Goal: Information Seeking & Learning: Learn about a topic

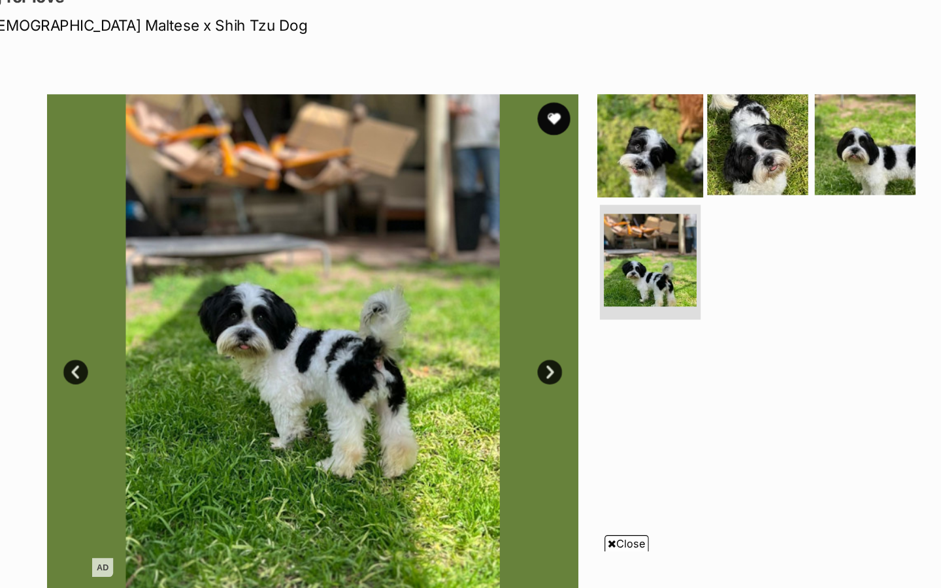
click at [617, 199] on img at bounding box center [598, 192] width 84 height 84
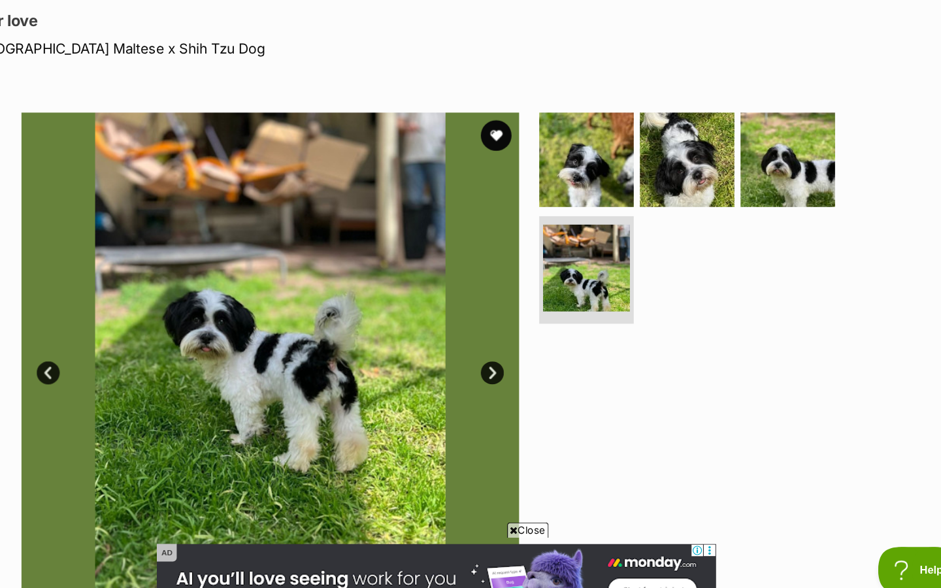
click at [239, 375] on img at bounding box center [329, 364] width 423 height 423
click at [625, 193] on img at bounding box center [598, 192] width 84 height 84
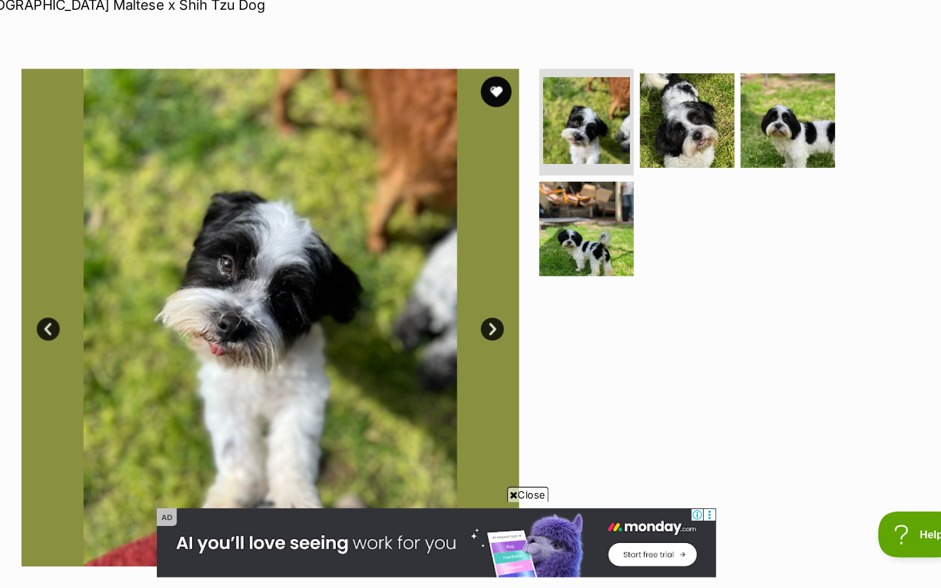
scroll to position [125, 0]
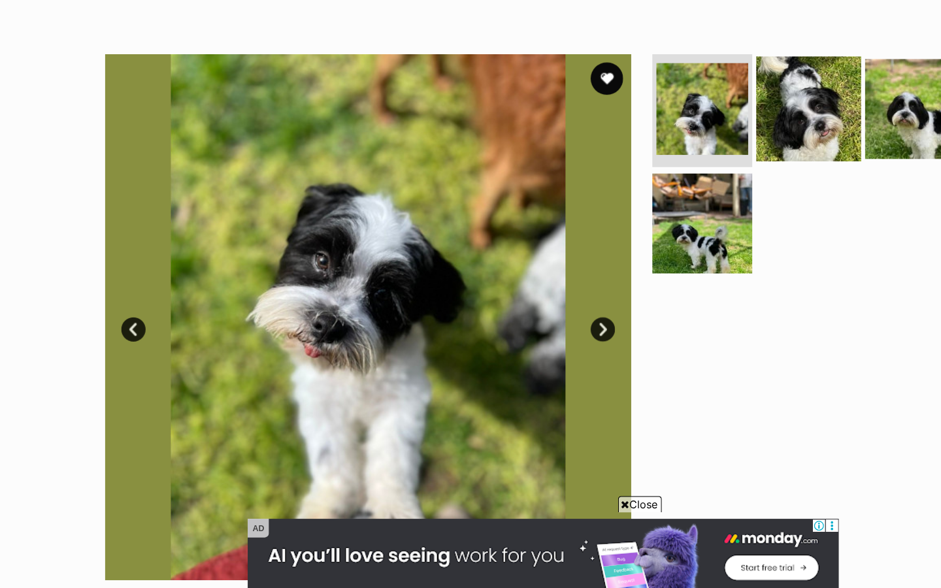
click at [698, 218] on img at bounding box center [683, 190] width 84 height 84
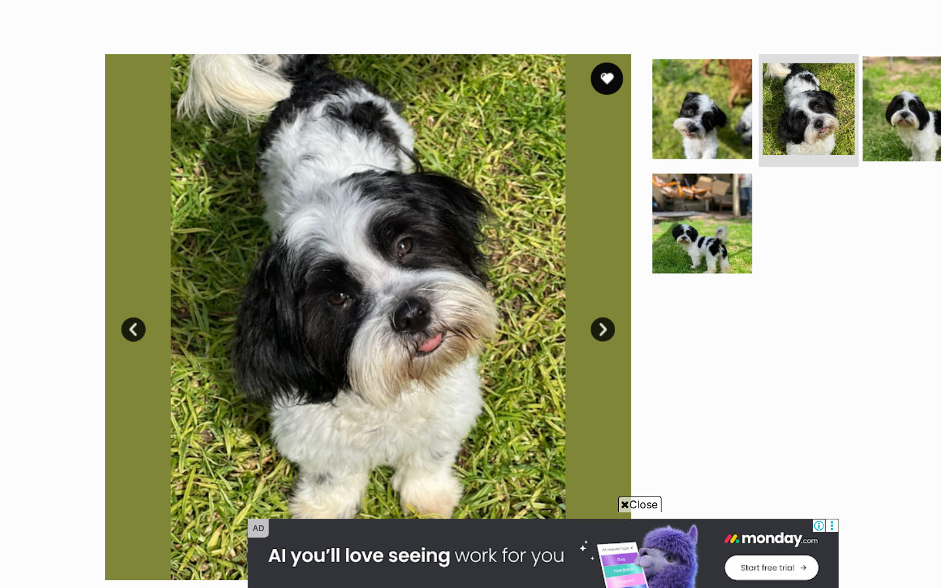
click at [761, 212] on img at bounding box center [769, 190] width 84 height 84
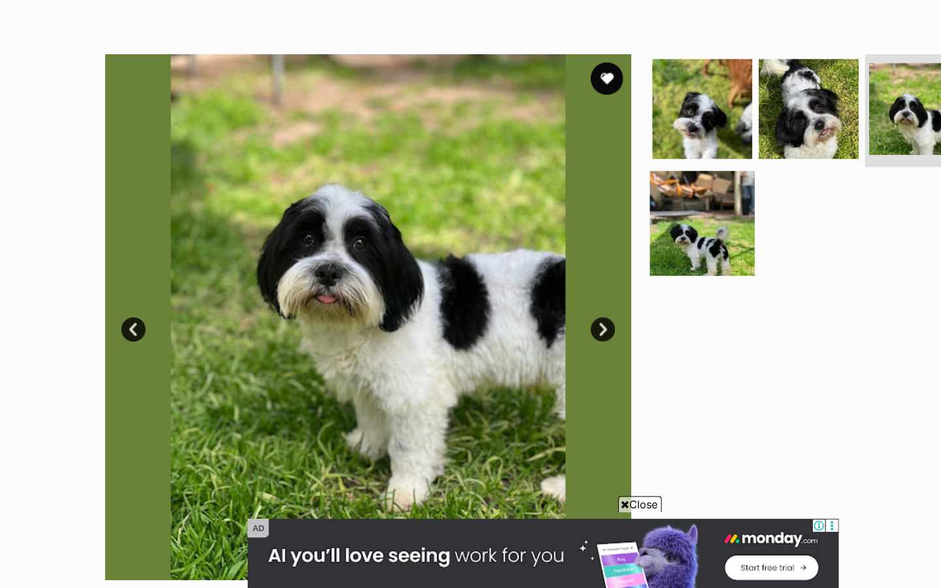
click at [606, 280] on img at bounding box center [598, 282] width 84 height 84
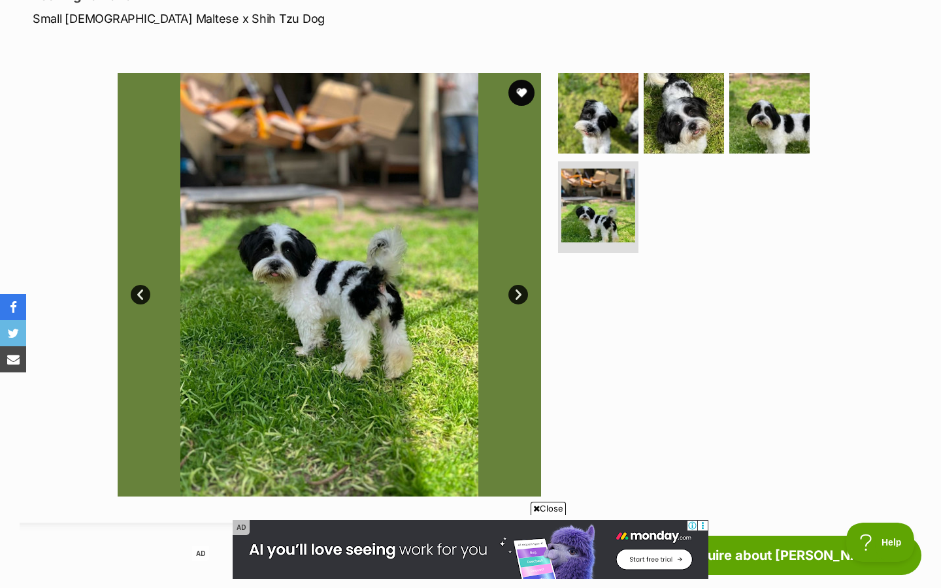
scroll to position [0, 0]
